Goal: Answer question/provide support

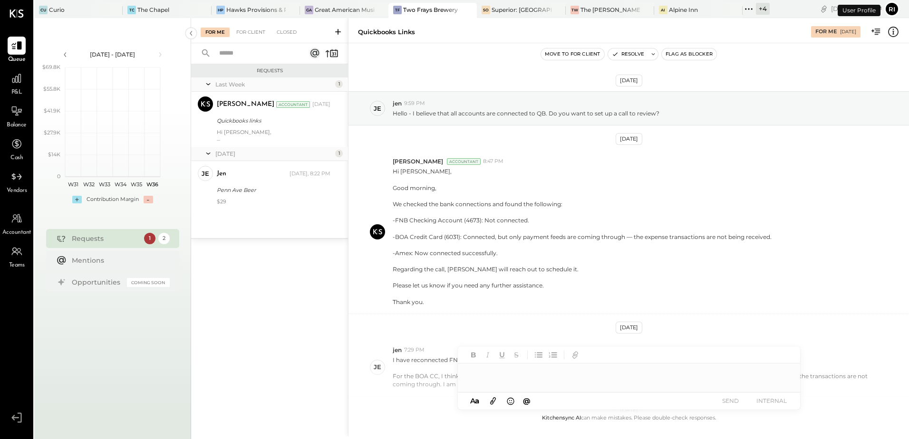
scroll to position [145, 0]
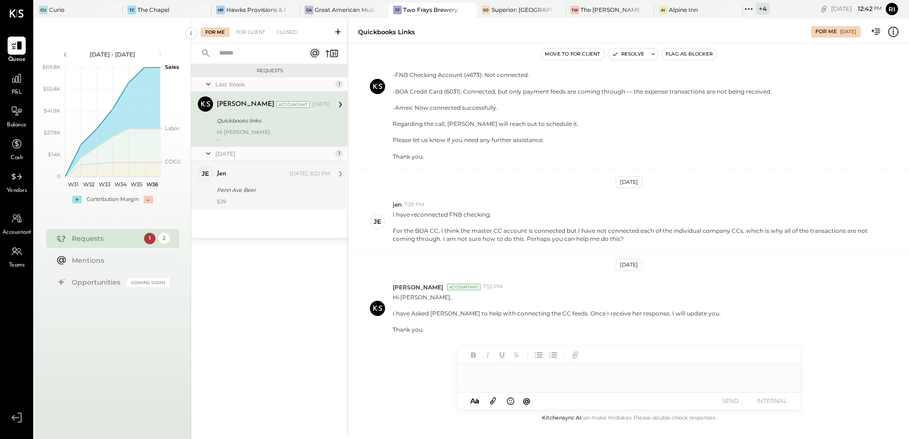
click at [298, 204] on div "$29" at bounding box center [274, 201] width 114 height 7
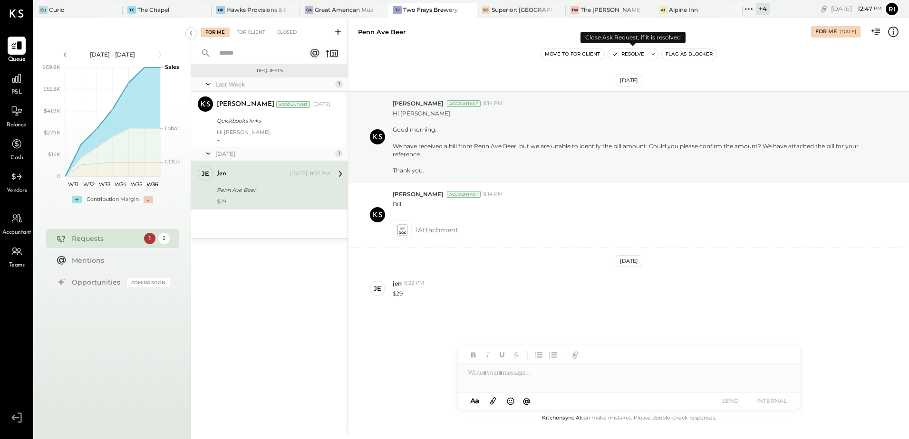
click at [652, 57] on icon at bounding box center [653, 54] width 7 height 7
type textarea "**********"
click at [723, 120] on button "Resolve" at bounding box center [716, 119] width 43 height 11
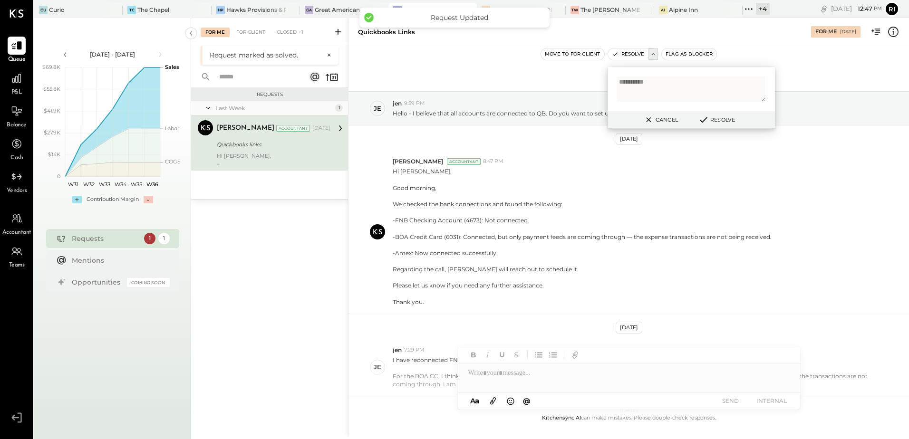
scroll to position [145, 0]
